Goal: Task Accomplishment & Management: Manage account settings

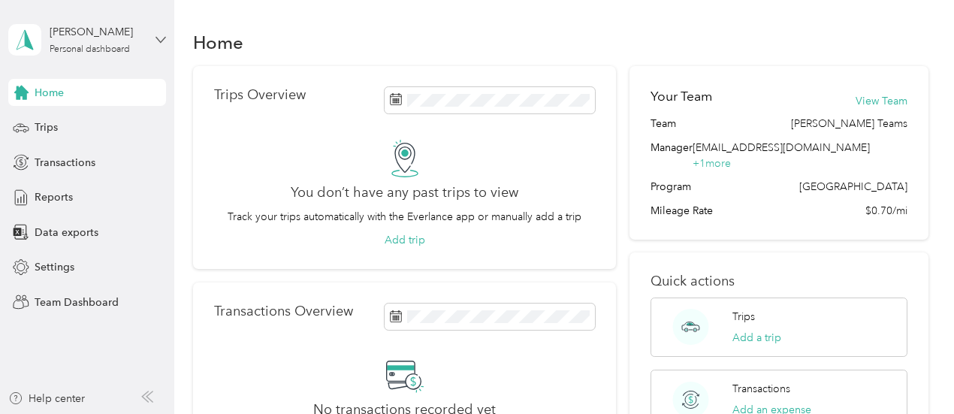
click at [160, 38] on icon at bounding box center [161, 40] width 11 height 11
click at [84, 124] on div "Team dashboard" at bounding box center [166, 123] width 295 height 26
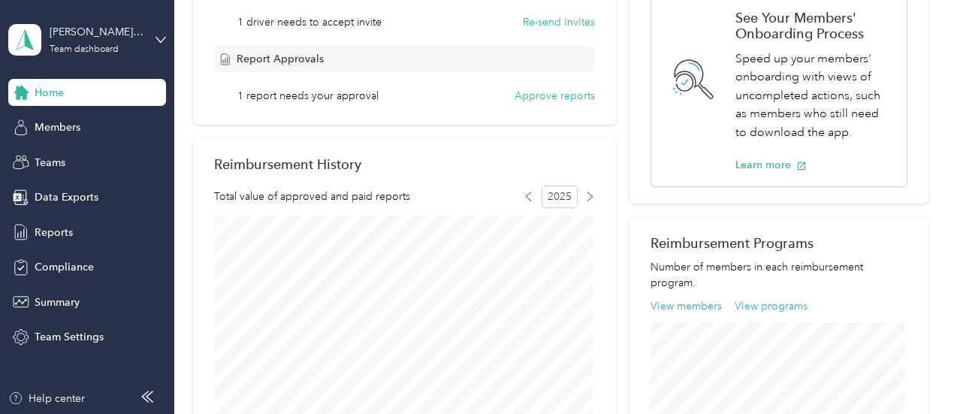
scroll to position [344, 0]
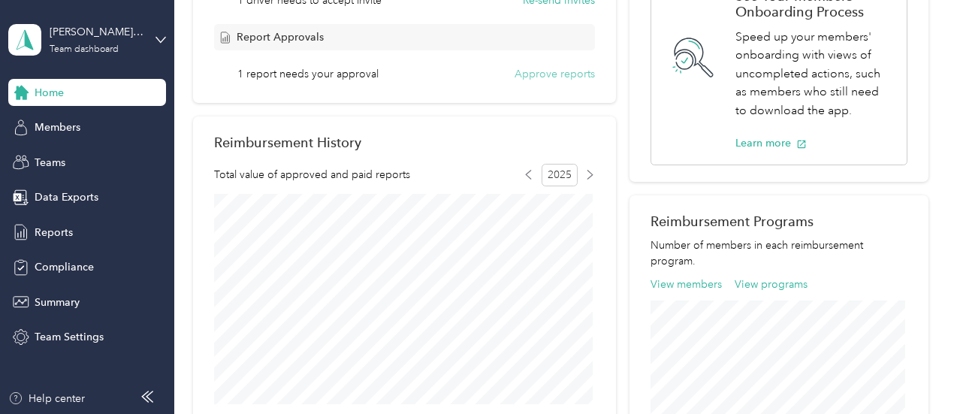
click at [535, 74] on button "Approve reports" at bounding box center [555, 74] width 80 height 16
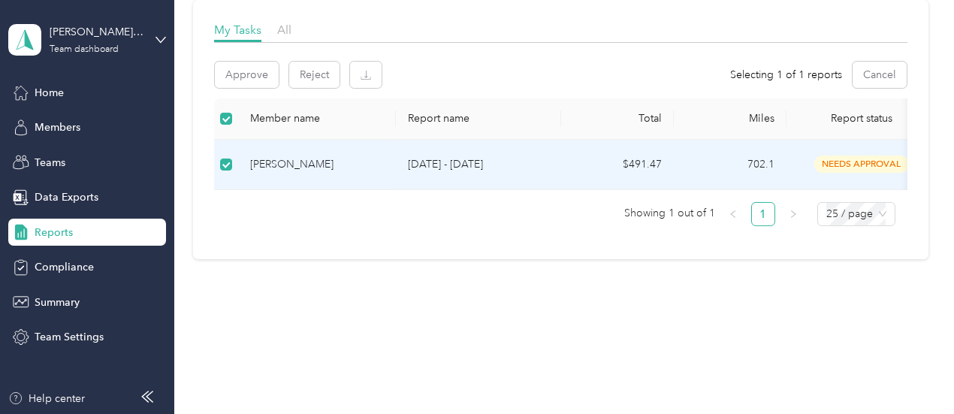
scroll to position [228, 0]
click at [249, 70] on button "Approve" at bounding box center [247, 75] width 64 height 26
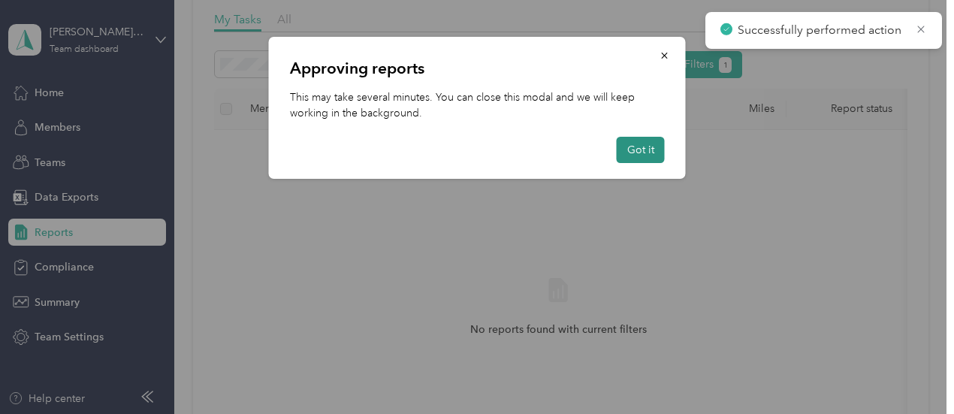
click at [634, 147] on button "Got it" at bounding box center [641, 150] width 48 height 26
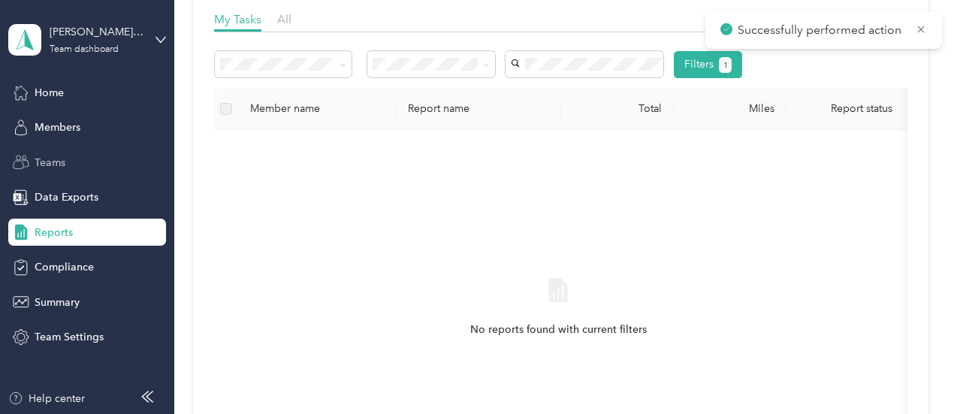
click at [60, 165] on span "Teams" at bounding box center [50, 163] width 31 height 16
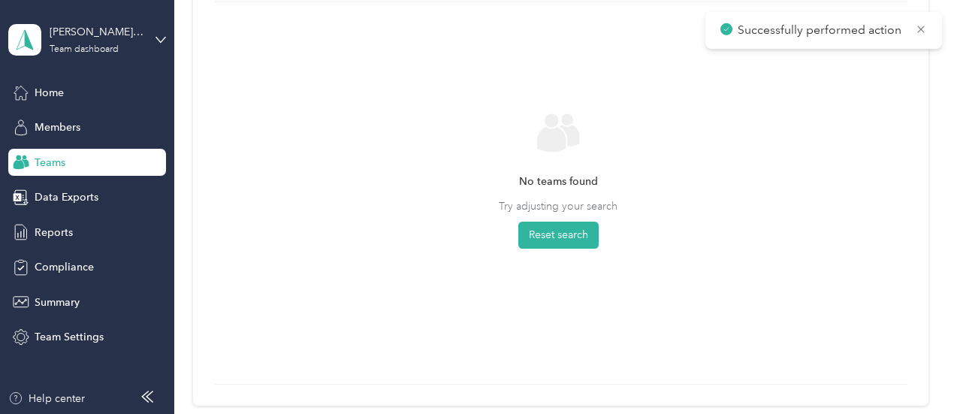
scroll to position [212, 0]
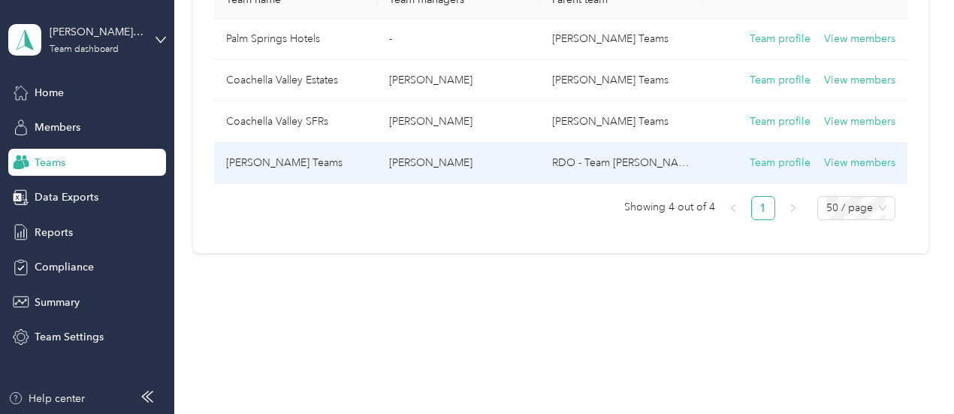
click at [484, 155] on p "[PERSON_NAME]" at bounding box center [458, 163] width 139 height 17
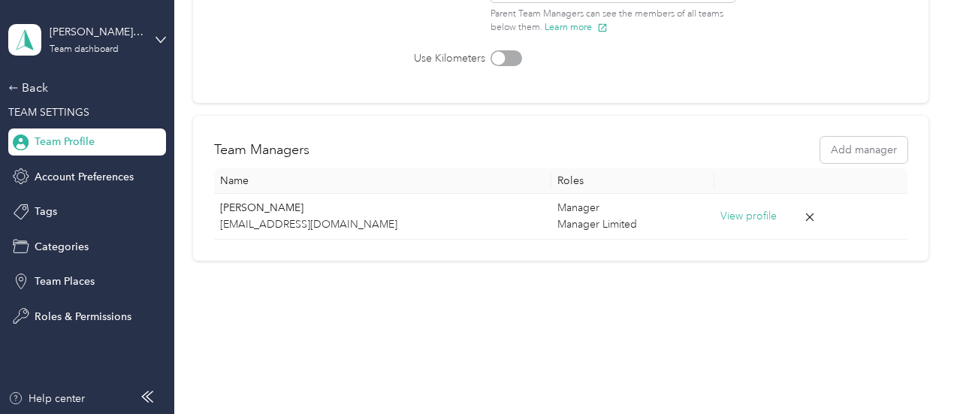
scroll to position [139, 0]
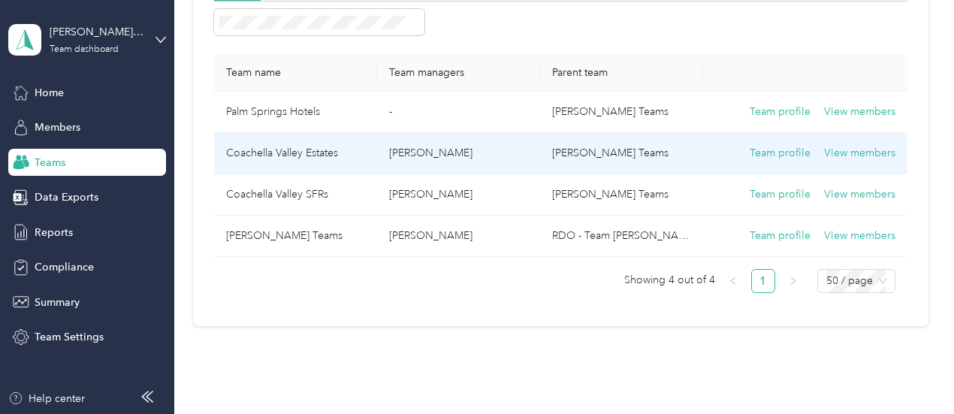
click at [340, 153] on td "Coachella Valley Estates" at bounding box center [295, 153] width 163 height 41
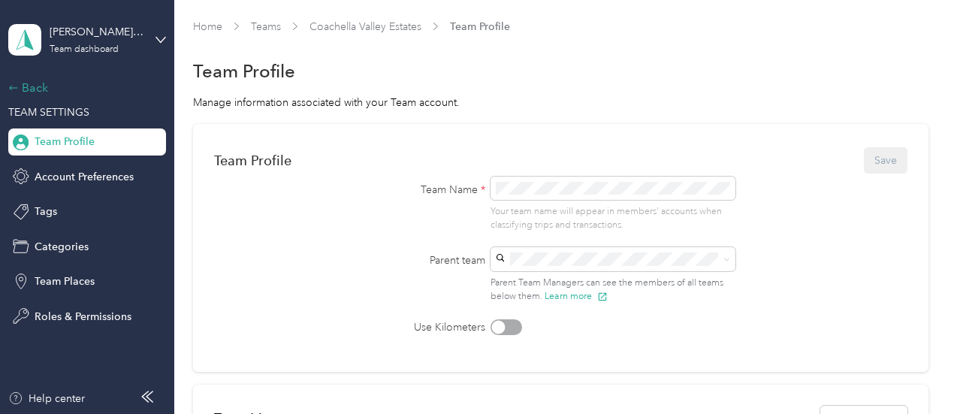
click at [32, 87] on div "Back" at bounding box center [83, 88] width 150 height 18
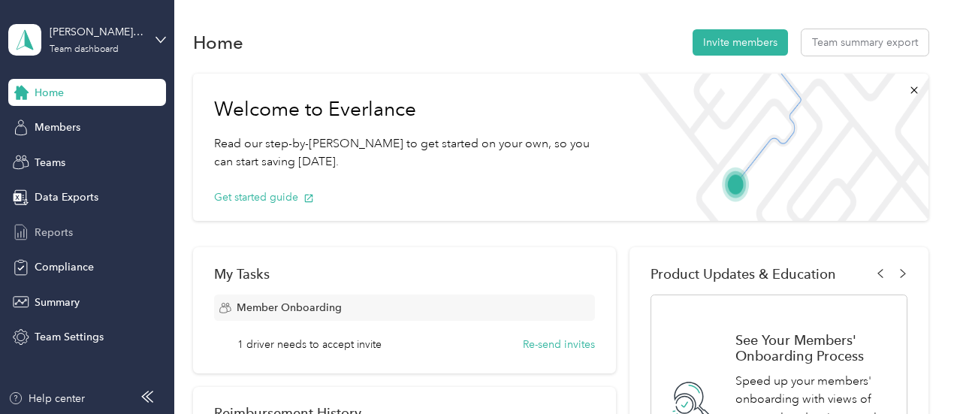
click at [63, 232] on span "Reports" at bounding box center [54, 233] width 38 height 16
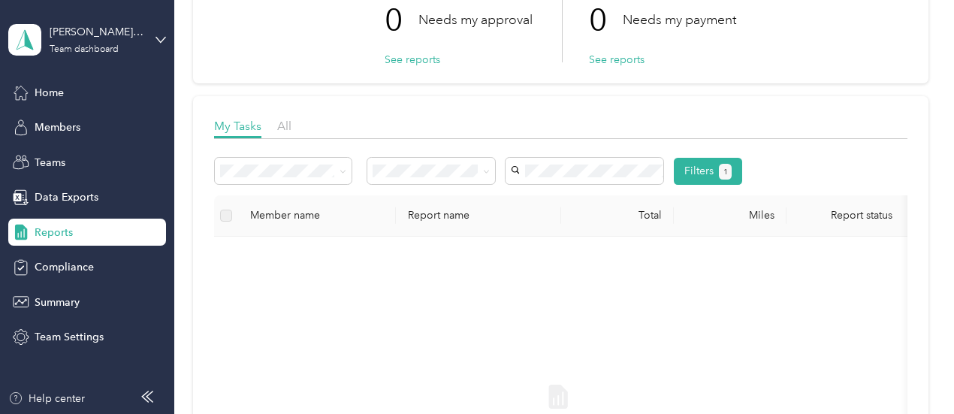
scroll to position [130, 0]
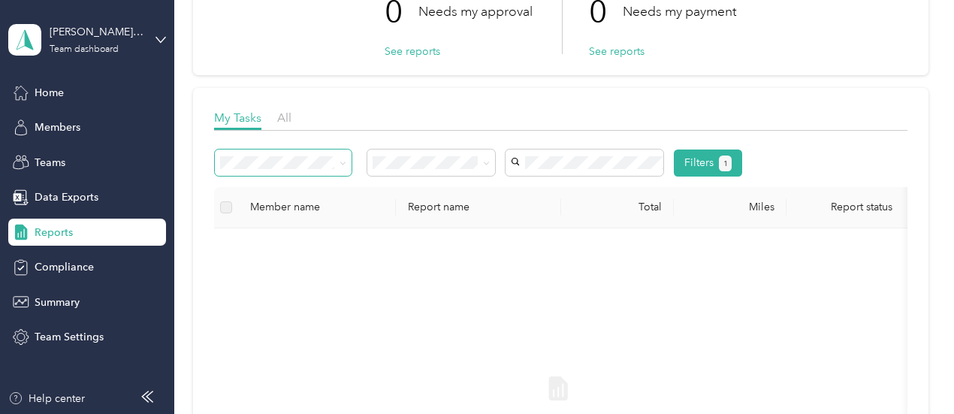
click at [340, 165] on icon at bounding box center [343, 163] width 7 height 7
click at [284, 241] on div "All reports" at bounding box center [283, 242] width 116 height 16
click at [406, 189] on div "All" at bounding box center [431, 188] width 107 height 16
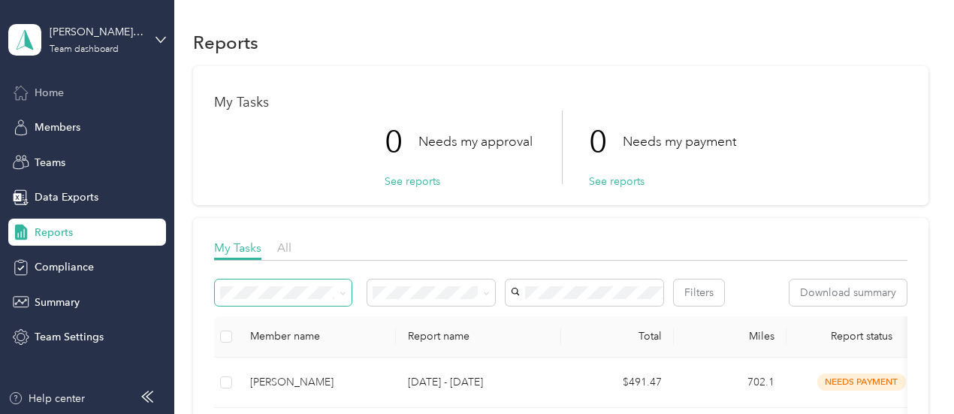
click at [52, 97] on span "Home" at bounding box center [49, 93] width 29 height 16
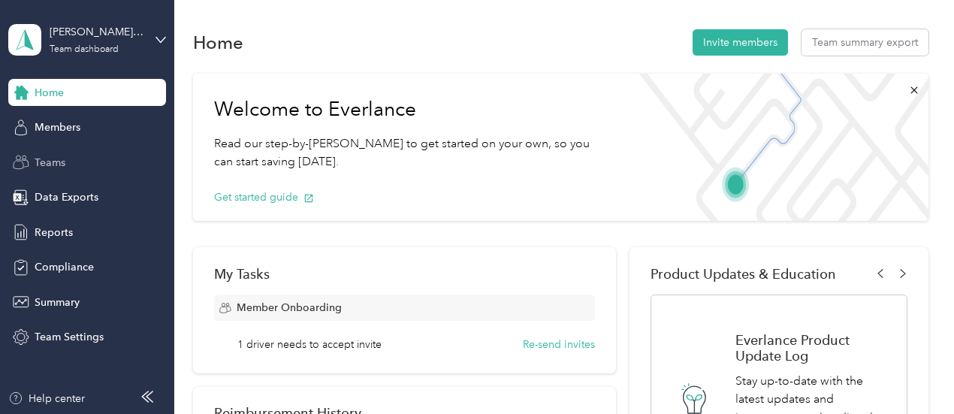
click at [46, 165] on span "Teams" at bounding box center [50, 163] width 31 height 16
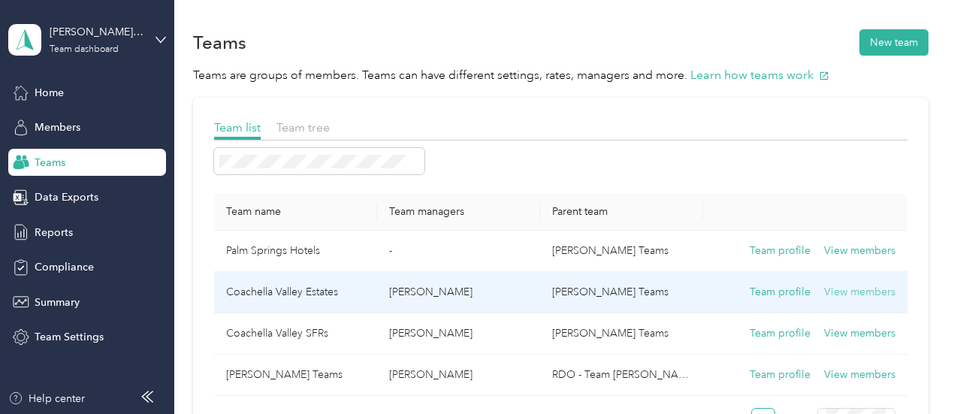
click at [831, 289] on button "View members" at bounding box center [859, 292] width 71 height 17
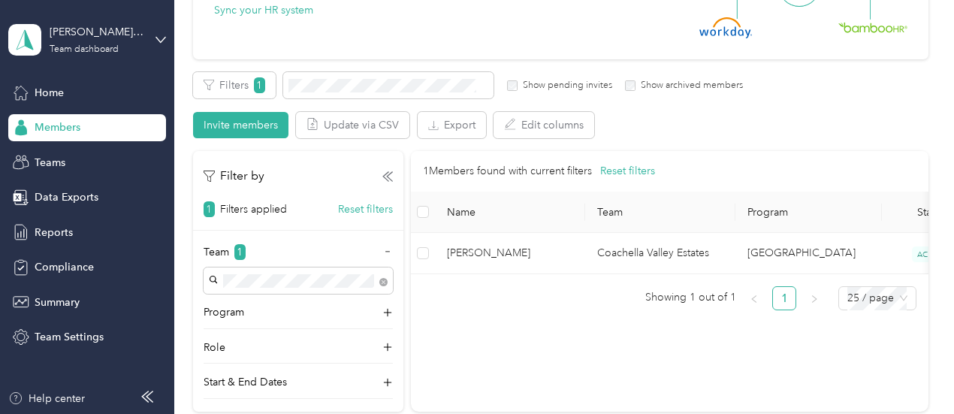
scroll to position [249, 0]
